Goal: Navigation & Orientation: Find specific page/section

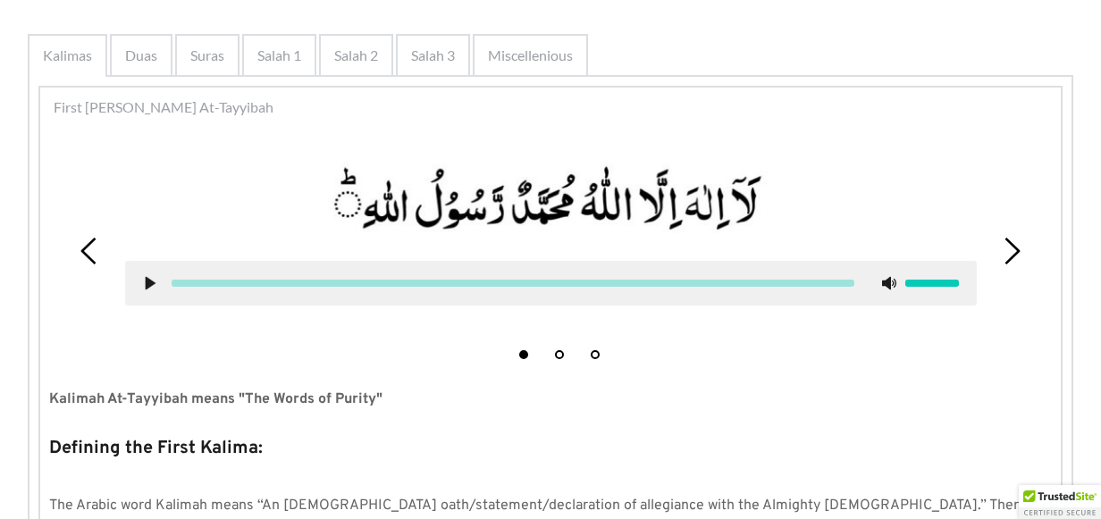
scroll to position [358, 0]
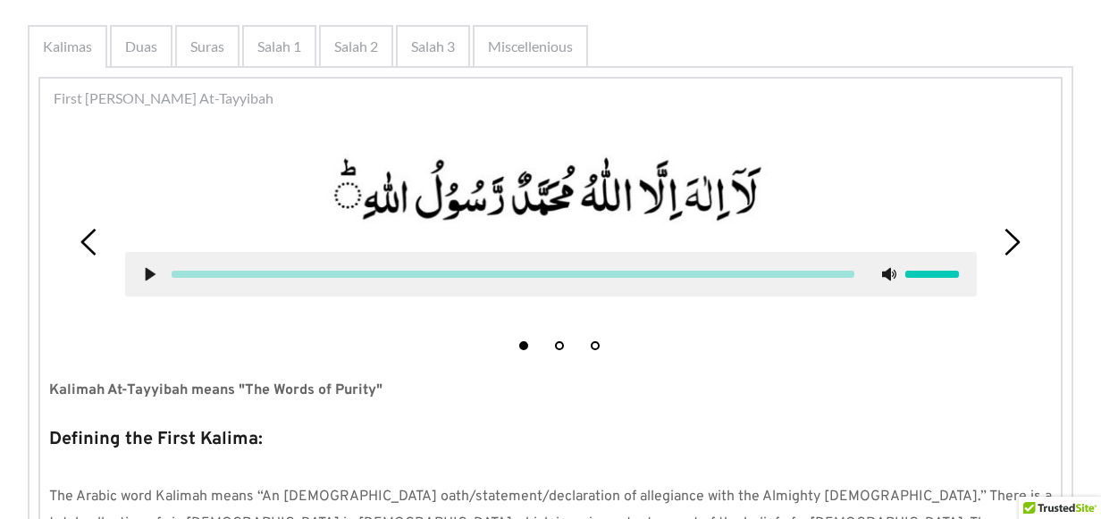
click at [153, 272] on icon at bounding box center [150, 274] width 14 height 14
click at [150, 274] on icon at bounding box center [150, 274] width 14 height 14
click at [1006, 240] on icon at bounding box center [1012, 242] width 27 height 27
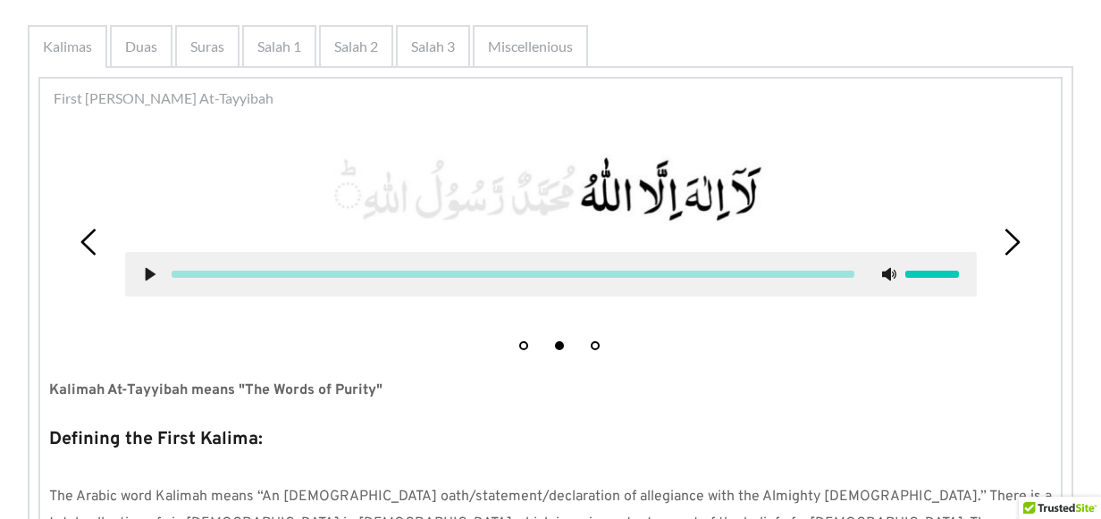
click at [145, 277] on icon at bounding box center [150, 274] width 14 height 14
click at [148, 275] on icon at bounding box center [150, 274] width 14 height 14
click at [148, 275] on use at bounding box center [151, 274] width 10 height 13
click at [148, 275] on icon at bounding box center [150, 274] width 14 height 14
click at [148, 275] on use at bounding box center [151, 274] width 10 height 13
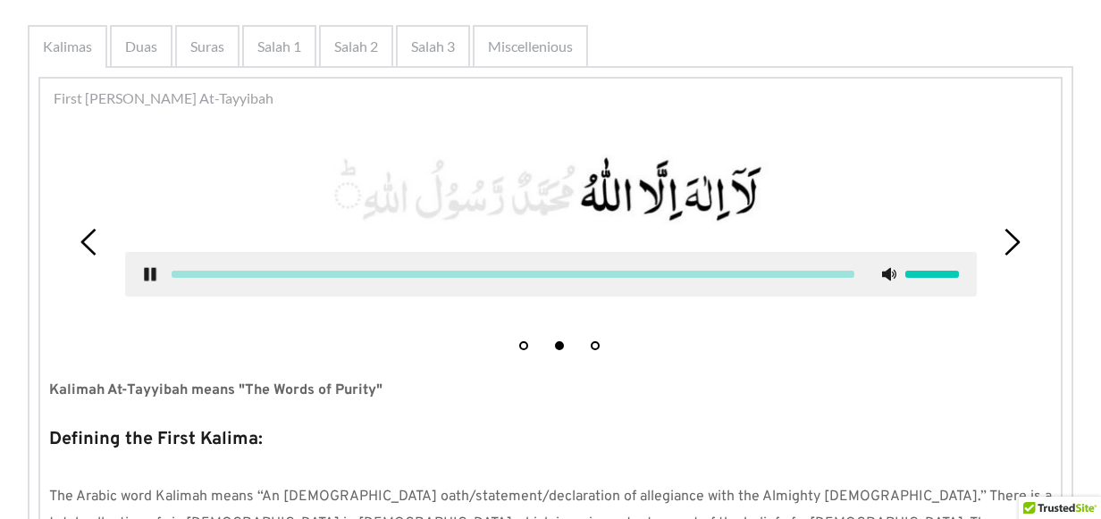
click at [148, 275] on icon at bounding box center [150, 274] width 14 height 14
click at [94, 239] on icon at bounding box center [89, 242] width 27 height 27
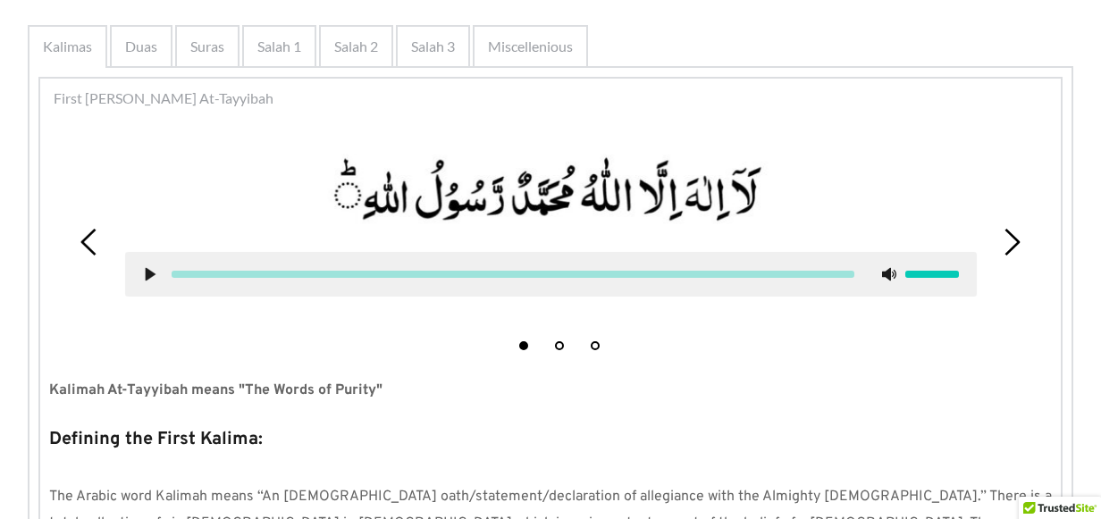
click at [148, 274] on use at bounding box center [151, 274] width 10 height 13
click at [153, 274] on use at bounding box center [150, 274] width 12 height 13
click at [1020, 237] on icon at bounding box center [1012, 242] width 27 height 27
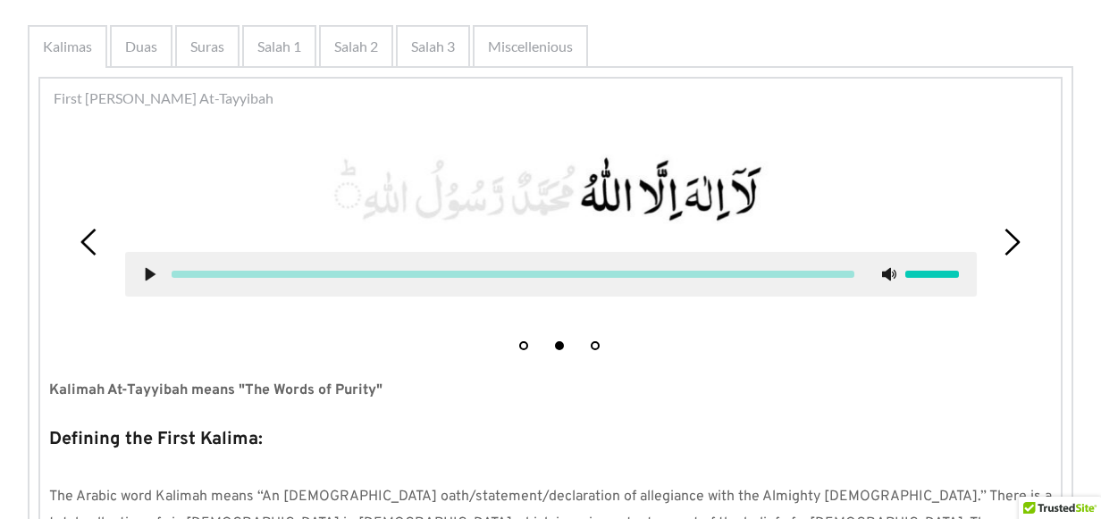
click at [1020, 237] on icon at bounding box center [1012, 242] width 27 height 27
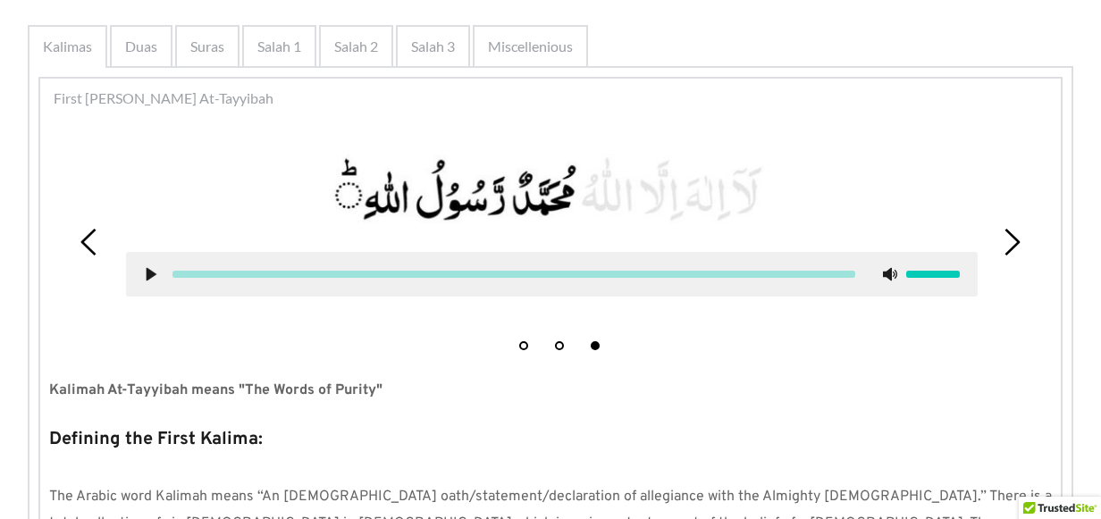
click at [149, 279] on use at bounding box center [152, 274] width 10 height 13
click at [149, 277] on icon at bounding box center [150, 274] width 14 height 14
click at [89, 247] on use at bounding box center [88, 242] width 15 height 27
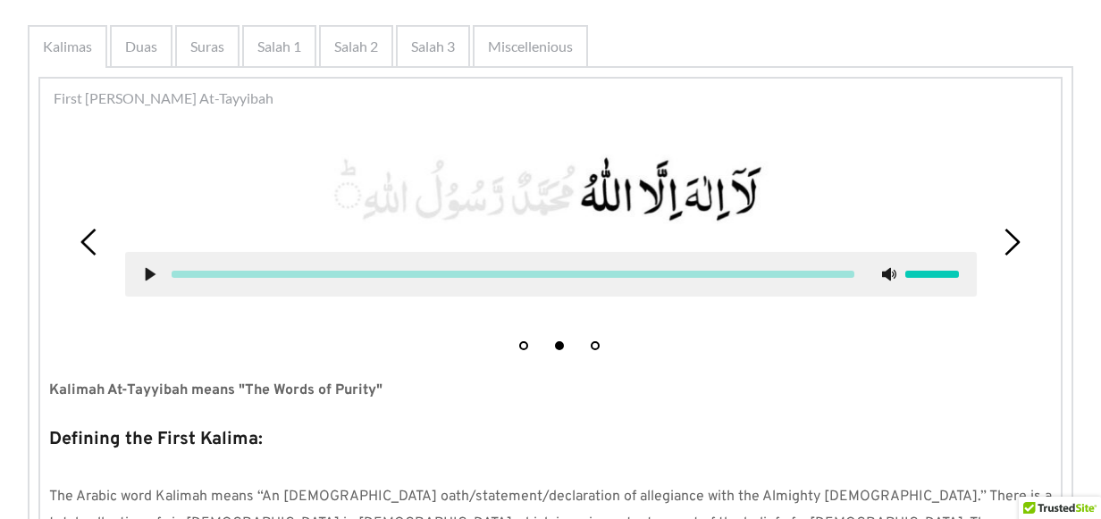
click at [79, 243] on icon at bounding box center [89, 242] width 27 height 27
